Goal: Information Seeking & Learning: Check status

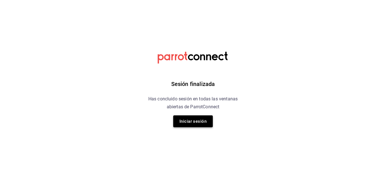
click at [193, 117] on button "Iniciar sesión" at bounding box center [193, 121] width 40 height 12
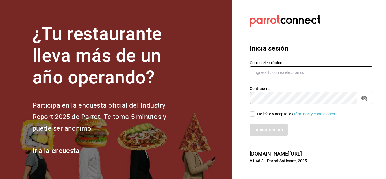
click at [274, 71] on input "text" at bounding box center [311, 72] width 123 height 12
type input "multiuser@adamanta.com"
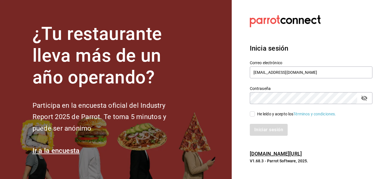
click at [256, 113] on span "He leído y acepto los Términos y condiciones." at bounding box center [295, 114] width 81 height 6
click at [255, 113] on input "He leído y acepto los Términos y condiciones." at bounding box center [252, 113] width 5 height 5
checkbox input "true"
click at [262, 128] on button "Iniciar sesión" at bounding box center [269, 130] width 38 height 12
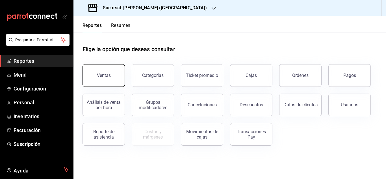
click at [115, 80] on button "Ventas" at bounding box center [103, 75] width 42 height 23
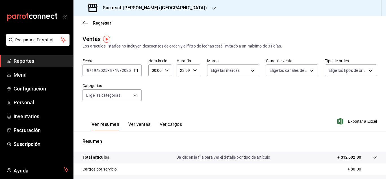
click at [136, 69] on icon "button" at bounding box center [136, 70] width 4 height 4
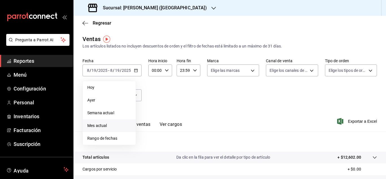
click at [105, 121] on li "Mes actual" at bounding box center [109, 125] width 53 height 13
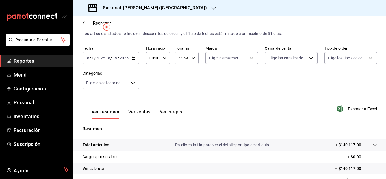
scroll to position [12, 0]
click at [133, 57] on icon "button" at bounding box center [134, 58] width 4 height 4
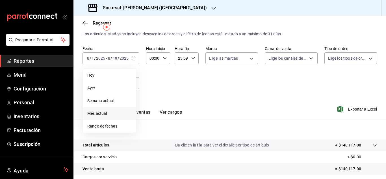
click at [163, 91] on div "Fecha [DATE] [DATE] - [DATE] [DATE] [DATE] [DATE] Semana actual Mes actual Rang…" at bounding box center [229, 71] width 294 height 50
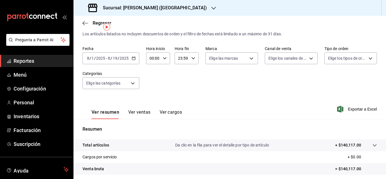
click at [132, 58] on icon "button" at bounding box center [134, 58] width 4 height 4
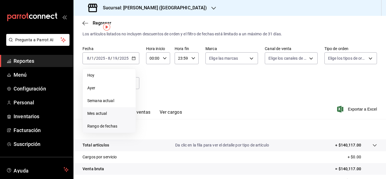
click at [108, 125] on span "Rango de fechas" at bounding box center [109, 126] width 44 height 6
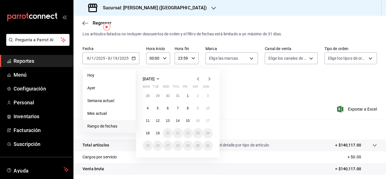
click at [199, 79] on icon "button" at bounding box center [198, 78] width 7 height 7
click at [157, 96] on abbr "1" at bounding box center [158, 96] width 2 height 4
click at [177, 147] on abbr "31" at bounding box center [178, 145] width 4 height 4
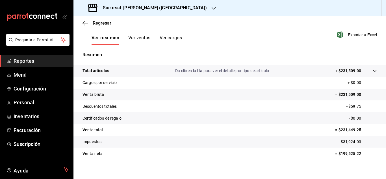
scroll to position [92, 0]
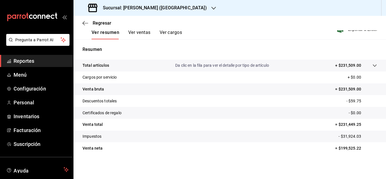
click at [136, 32] on button "Ver ventas" at bounding box center [139, 35] width 22 height 10
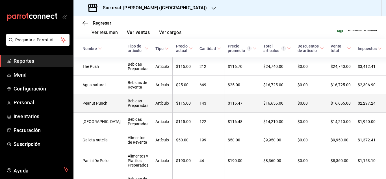
scroll to position [67, 0]
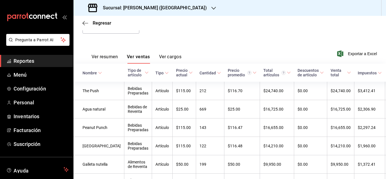
click at [103, 58] on button "Ver resumen" at bounding box center [105, 59] width 26 height 10
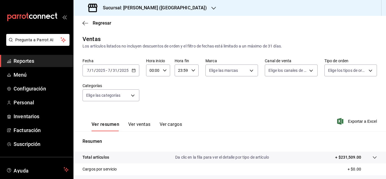
scroll to position [42, 0]
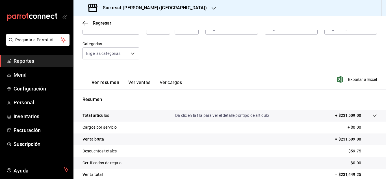
click at [142, 82] on button "Ver ventas" at bounding box center [139, 85] width 22 height 10
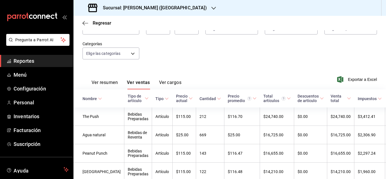
scroll to position [61, 0]
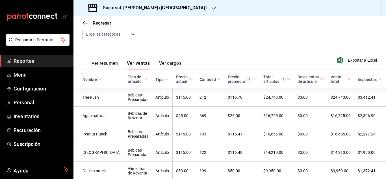
click at [145, 80] on icon at bounding box center [147, 79] width 4 height 4
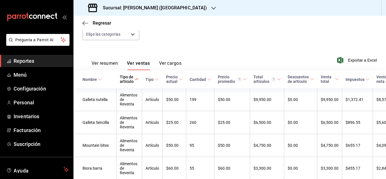
click at [121, 79] on div "Tipo de artículo" at bounding box center [127, 79] width 14 height 9
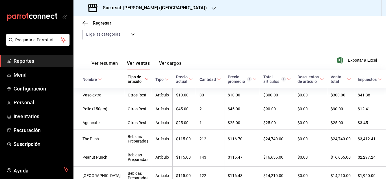
click at [128, 79] on div "Tipo de artículo" at bounding box center [136, 79] width 16 height 9
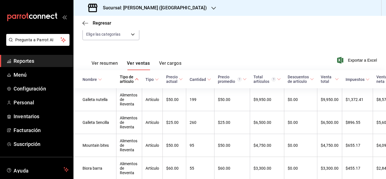
click at [121, 79] on div "Tipo de artículo" at bounding box center [127, 79] width 14 height 9
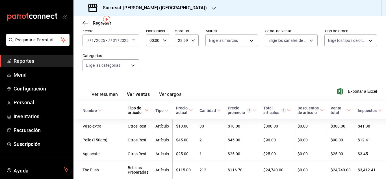
scroll to position [0, 0]
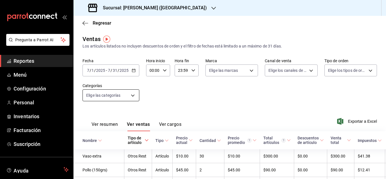
click at [124, 90] on body "Pregunta a Parrot AI Reportes Menú Configuración Personal Inventarios Facturaci…" at bounding box center [193, 89] width 386 height 179
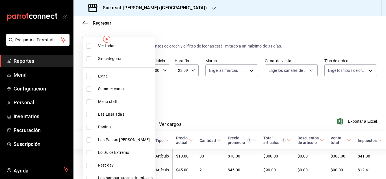
click at [133, 94] on li "Summer camp" at bounding box center [119, 88] width 72 height 13
type input "16618c52-68de-436e-b3b9-ea09ffc7ae48"
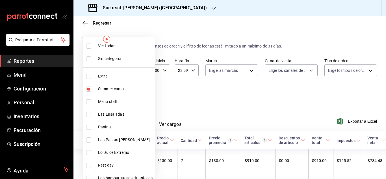
click at [88, 89] on input "checkbox" at bounding box center [88, 88] width 5 height 5
checkbox input "false"
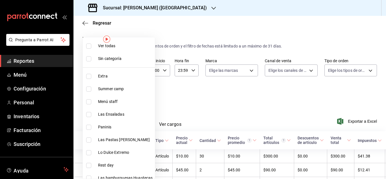
click at [200, 103] on div at bounding box center [193, 89] width 386 height 179
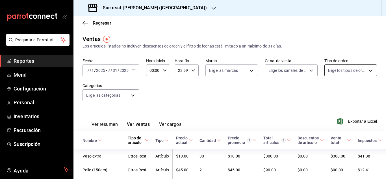
click at [350, 69] on body "Pregunta a Parrot AI Reportes Menú Configuración Personal Inventarios Facturaci…" at bounding box center [193, 89] width 386 height 179
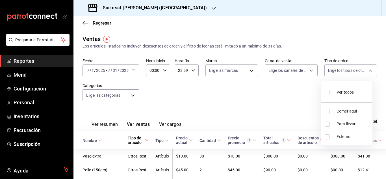
click at [246, 72] on div at bounding box center [193, 89] width 386 height 179
click at [246, 72] on body "Pregunta a Parrot AI Reportes Menú Configuración Personal Inventarios Facturaci…" at bounding box center [193, 89] width 386 height 179
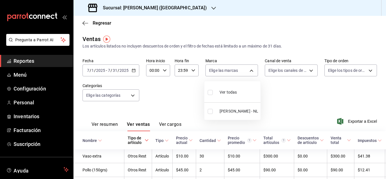
click at [178, 95] on div at bounding box center [193, 89] width 386 height 179
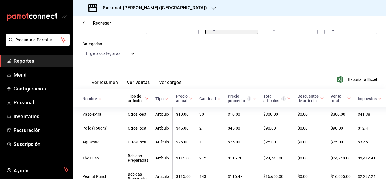
scroll to position [42, 0]
click at [115, 82] on button "Ver resumen" at bounding box center [105, 84] width 26 height 10
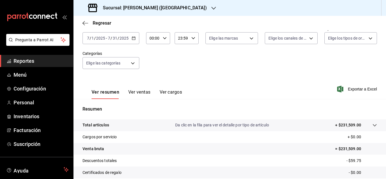
scroll to position [32, 0]
click at [141, 91] on button "Ver ventas" at bounding box center [139, 95] width 22 height 10
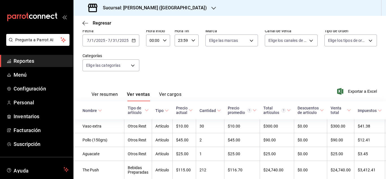
scroll to position [32, 0]
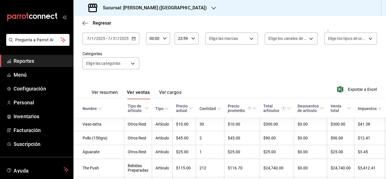
click at [169, 91] on button "Ver cargos" at bounding box center [170, 95] width 23 height 10
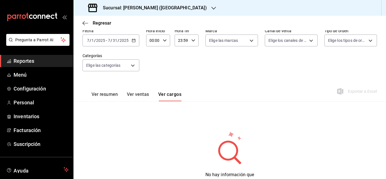
scroll to position [32, 0]
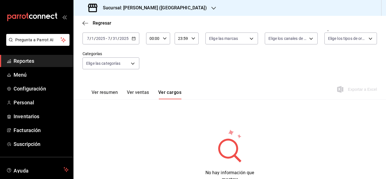
click at [142, 92] on button "Ver ventas" at bounding box center [138, 95] width 22 height 10
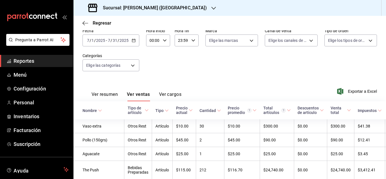
scroll to position [32, 0]
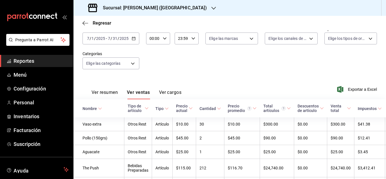
click at [107, 93] on button "Ver resumen" at bounding box center [105, 95] width 26 height 10
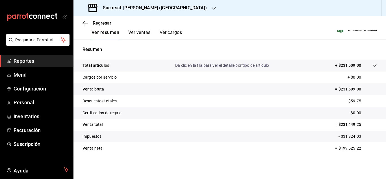
scroll to position [71, 0]
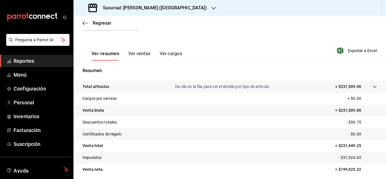
click at [373, 86] on icon at bounding box center [375, 87] width 4 height 2
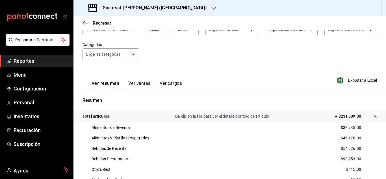
scroll to position [40, 0]
